Goal: Task Accomplishment & Management: Complete application form

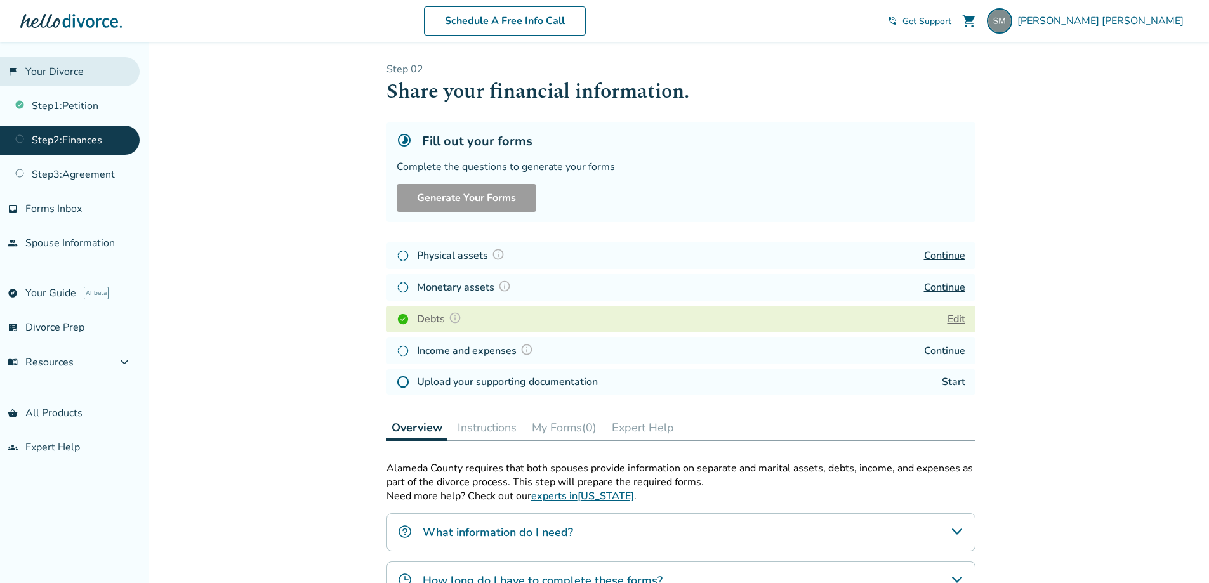
click at [49, 76] on link "flag_2 Your Divorce" at bounding box center [70, 71] width 140 height 29
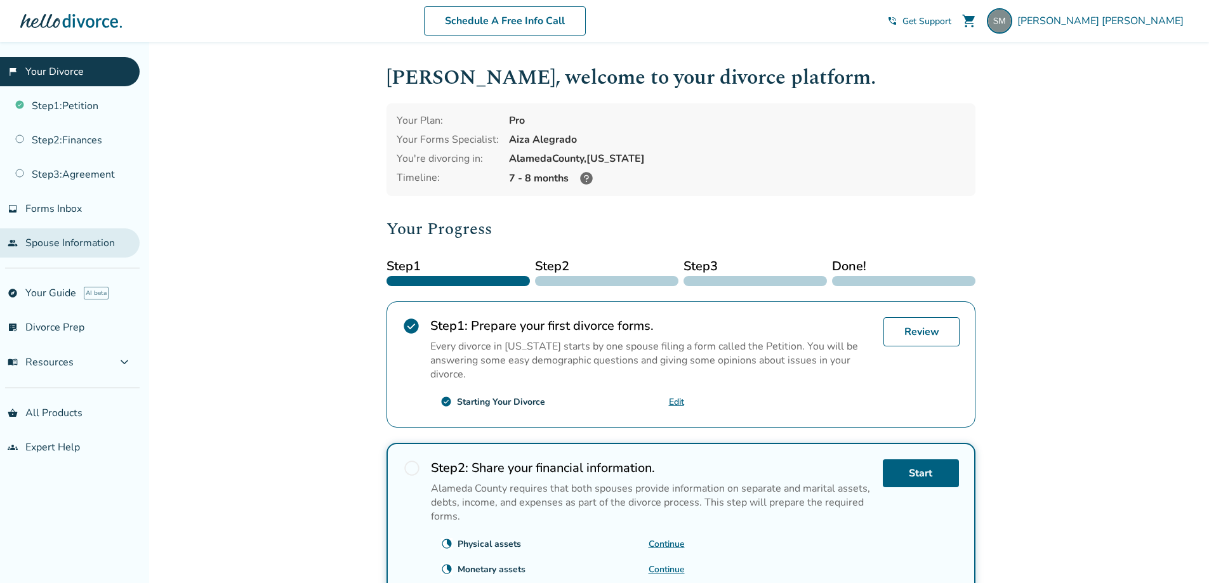
click at [56, 244] on link "people Spouse Information" at bounding box center [70, 243] width 140 height 29
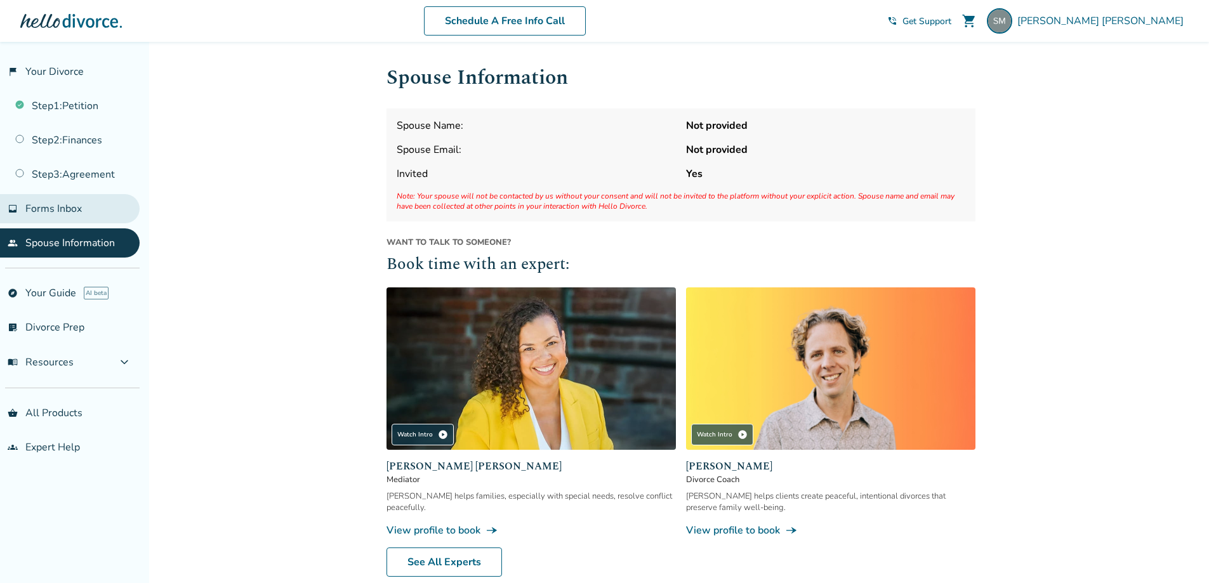
click at [43, 208] on span "Forms Inbox" at bounding box center [53, 209] width 56 height 14
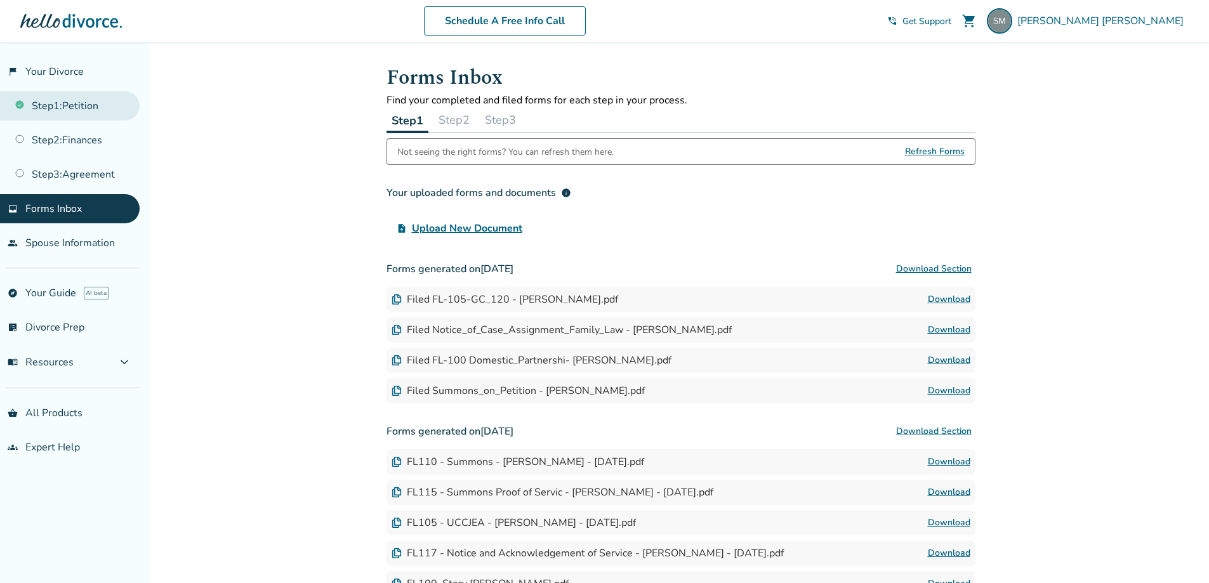
click at [80, 109] on link "Step 1 : Petition" at bounding box center [70, 105] width 140 height 29
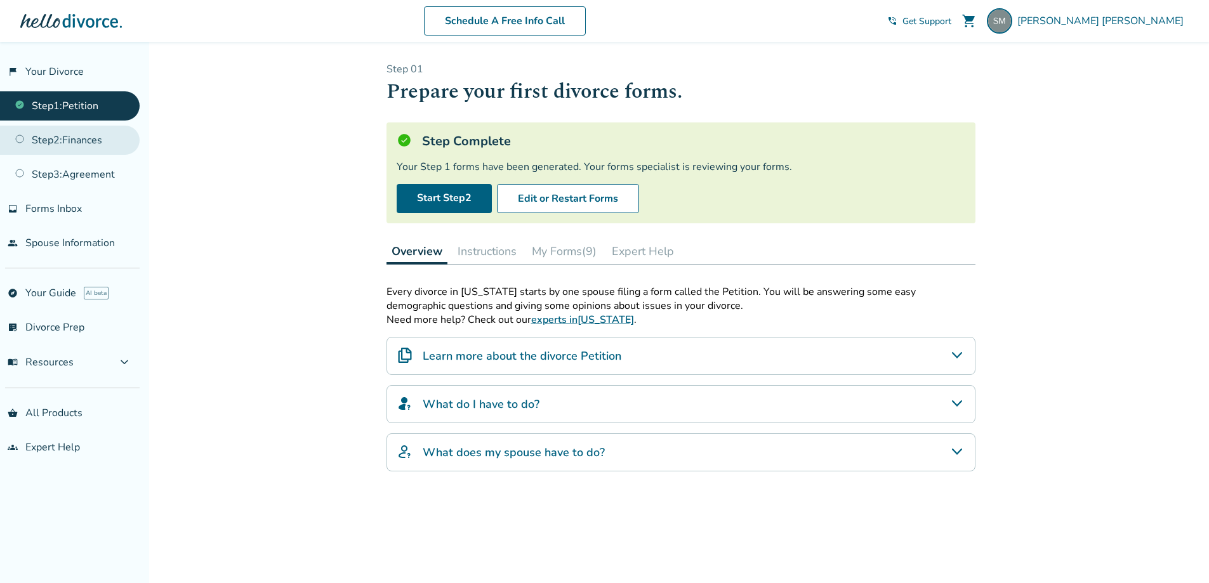
click at [81, 143] on link "Step 2 : Finances" at bounding box center [70, 140] width 140 height 29
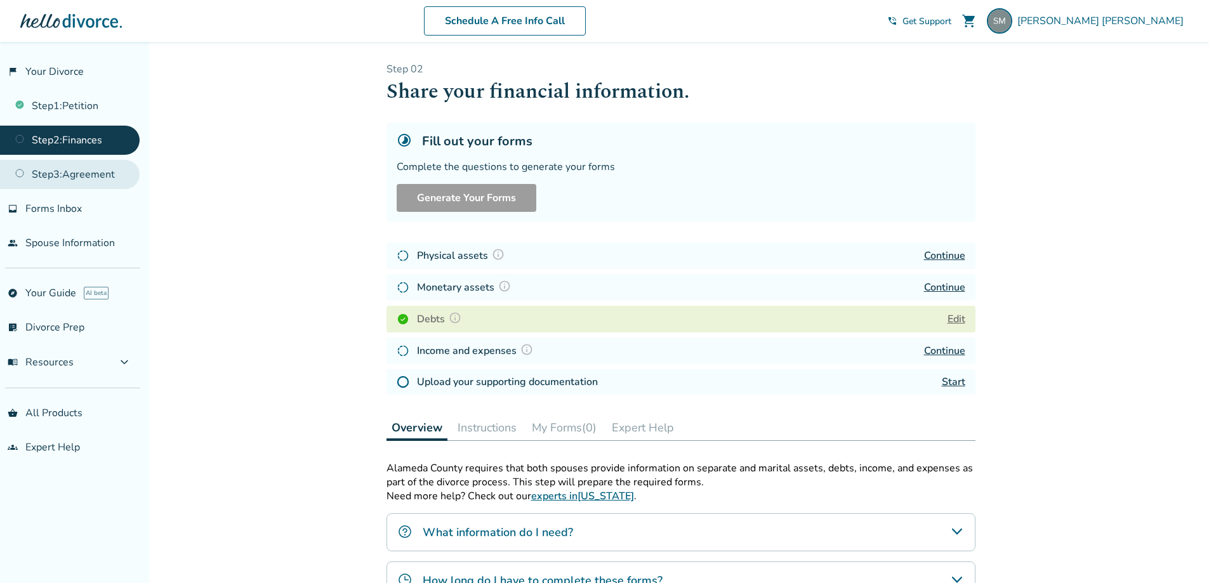
click at [84, 177] on link "Step 3 : Agreement" at bounding box center [70, 174] width 140 height 29
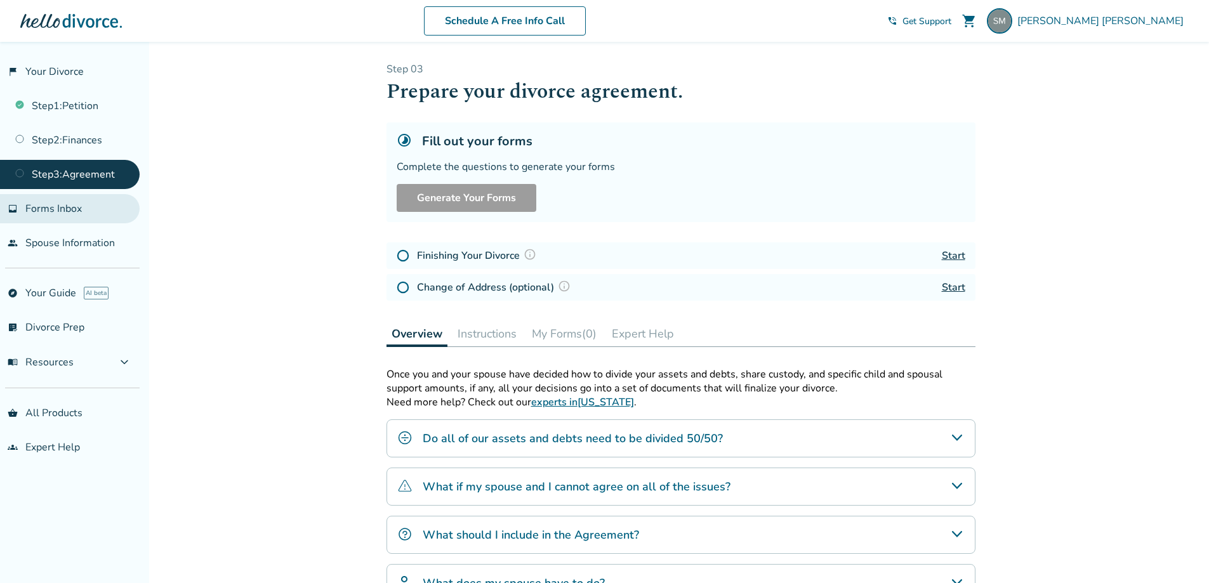
click at [69, 208] on span "Forms Inbox" at bounding box center [53, 209] width 56 height 14
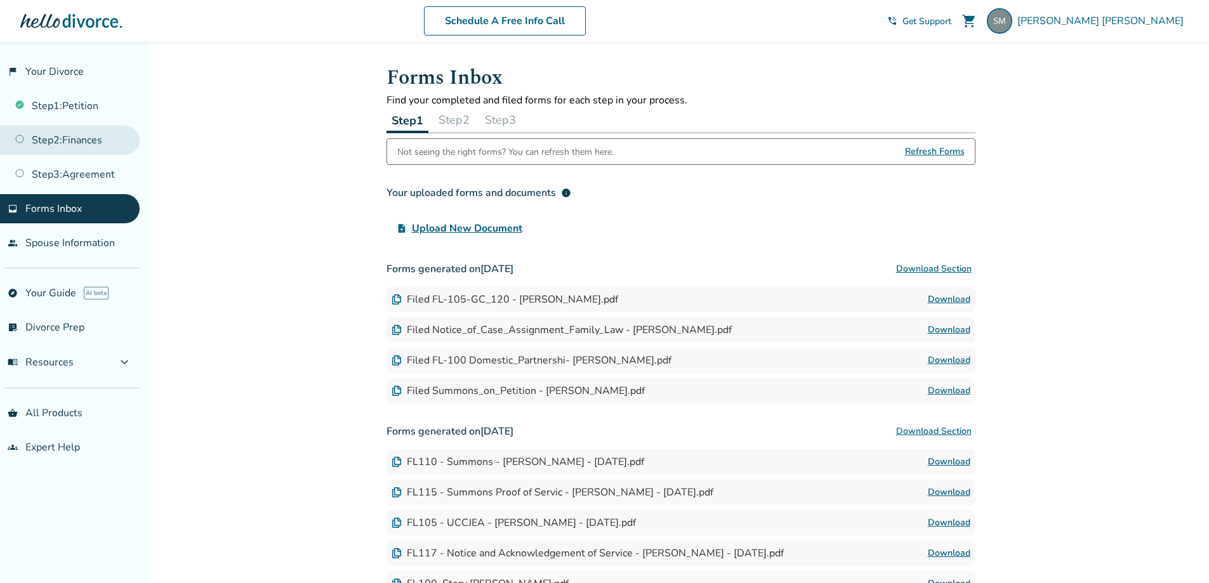
click at [73, 145] on link "Step 2 : Finances" at bounding box center [70, 140] width 140 height 29
